Goal: Navigation & Orientation: Find specific page/section

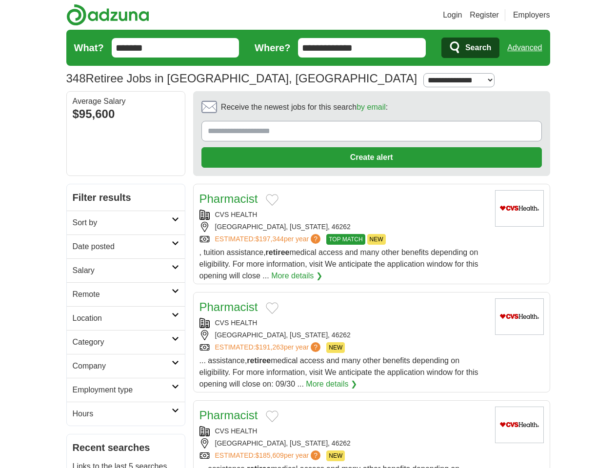
click at [462, 15] on link "Login" at bounding box center [452, 15] width 19 height 12
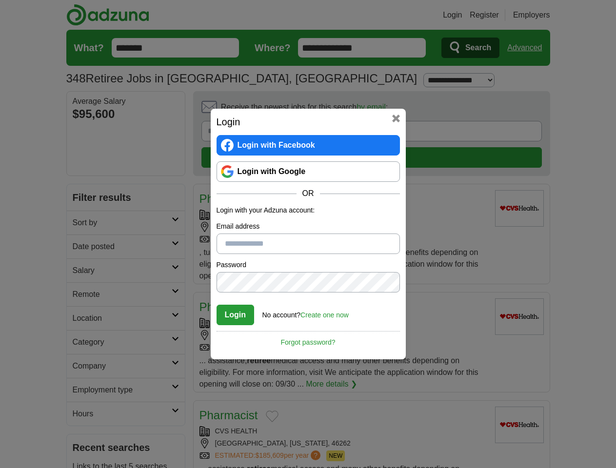
click at [528, 48] on div "Login Login with Facebook Login with Google OR Login with your Adzuna account: …" at bounding box center [308, 234] width 616 height 468
click at [344, 110] on div "Login Login with Facebook Login with Google OR Login with your Adzuna account: …" at bounding box center [308, 234] width 195 height 251
click at [570, 110] on div "Login Login with Facebook Login with Google OR Login with your Adzuna account: …" at bounding box center [308, 234] width 616 height 468
click at [82, 176] on div "Login Login with Facebook Login with Google OR Login with your Adzuna account: …" at bounding box center [308, 234] width 616 height 468
click at [82, 200] on div "Login Login with Facebook Login with Google OR Login with your Adzuna account: …" at bounding box center [308, 234] width 616 height 468
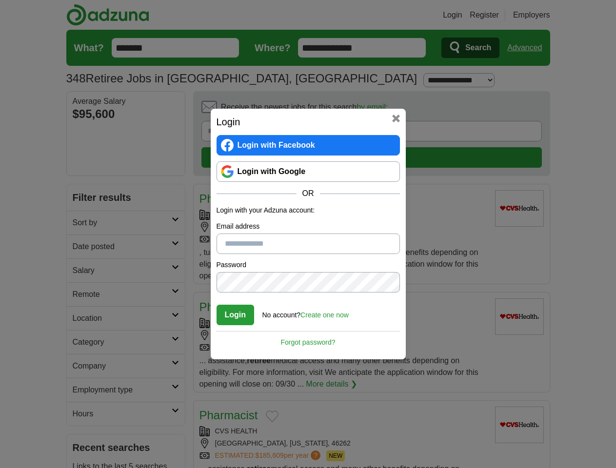
click at [82, 223] on div "Login Login with Facebook Login with Google OR Login with your Adzuna account: …" at bounding box center [308, 234] width 616 height 468
click at [82, 247] on div "Login Login with Facebook Login with Google OR Login with your Adzuna account: …" at bounding box center [308, 234] width 616 height 468
click at [82, 271] on div "Login Login with Facebook Login with Google OR Login with your Adzuna account: …" at bounding box center [308, 234] width 616 height 468
